Goal: Transaction & Acquisition: Purchase product/service

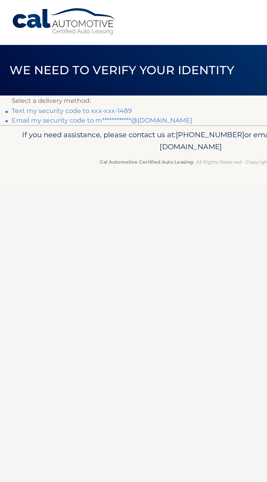
click at [86, 76] on link "Text my security code to xxx-xxx-1489" at bounding box center [50, 77] width 84 height 5
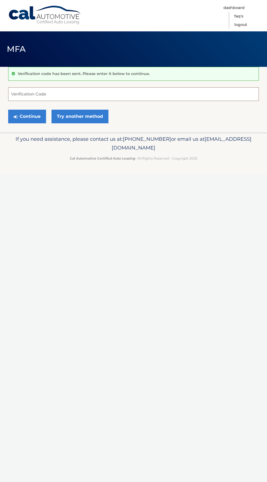
click at [200, 91] on input "Verification Code" at bounding box center [133, 94] width 251 height 14
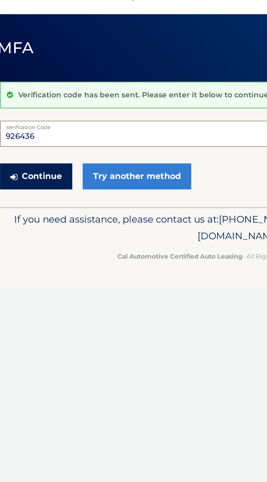
type input "926436"
click at [18, 115] on button "Continue" at bounding box center [27, 117] width 38 height 14
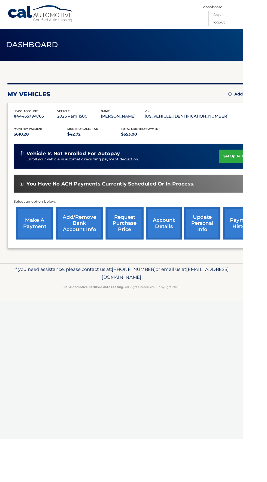
click at [42, 248] on link "make a payment" at bounding box center [38, 245] width 41 height 36
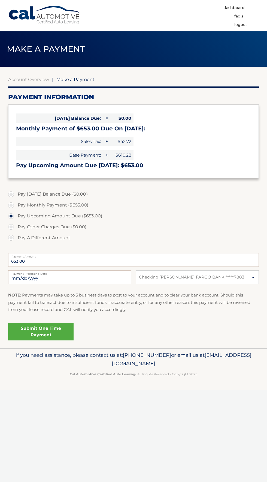
select select "MzdkMGYxNWItYTUxOS00NjQ0LWIwOTgtMTA4Y2E4NmY1YzNk"
click at [56, 336] on link "Submit One Time Payment" at bounding box center [40, 331] width 65 height 17
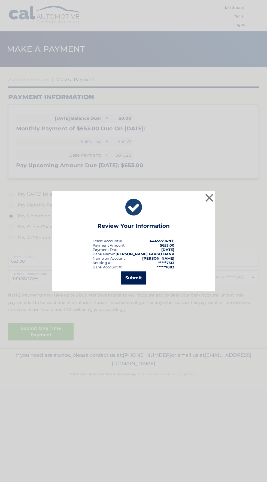
click at [141, 281] on button "Submit" at bounding box center [133, 277] width 25 height 13
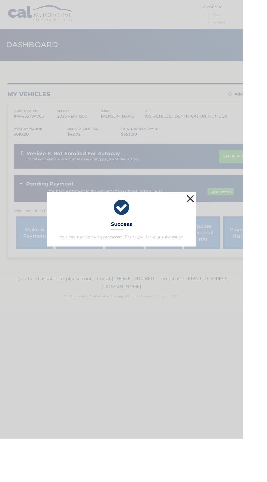
click at [215, 224] on button "×" at bounding box center [209, 218] width 11 height 11
